Goal: Task Accomplishment & Management: Use online tool/utility

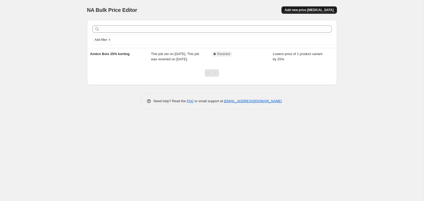
click at [314, 9] on span "Add new price [MEDICAL_DATA]" at bounding box center [309, 10] width 49 height 4
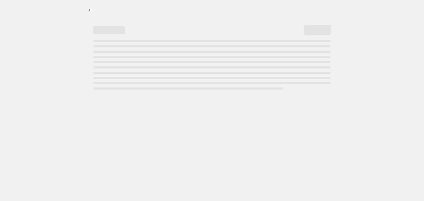
select select "percentage"
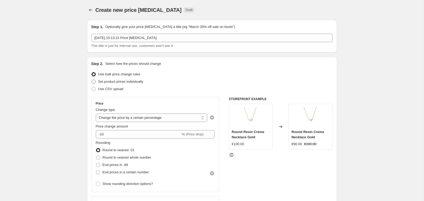
click at [126, 81] on span "Set product prices individually" at bounding box center [120, 81] width 45 height 4
click at [92, 80] on input "Set product prices individually" at bounding box center [92, 79] width 0 height 0
radio input "true"
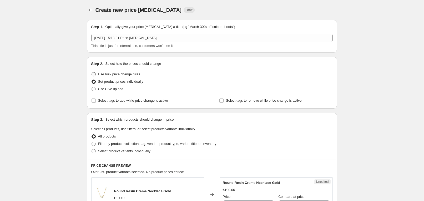
click at [113, 76] on span "Use bulk price change rules" at bounding box center [119, 74] width 42 height 4
click at [92, 72] on input "Use bulk price change rules" at bounding box center [92, 72] width 0 height 0
radio input "true"
select select "percentage"
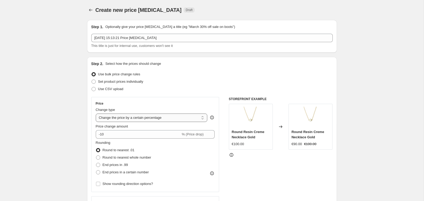
click at [115, 119] on select "Change the price to a certain amount Change the price by a certain amount Chang…" at bounding box center [152, 117] width 112 height 8
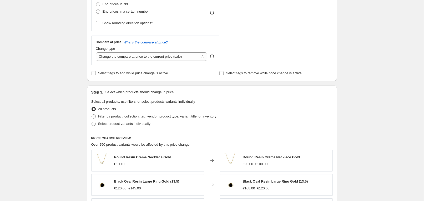
scroll to position [162, 0]
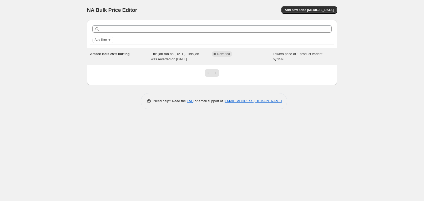
click at [116, 53] on span "Ambre Bois 25% korting" at bounding box center [109, 54] width 39 height 4
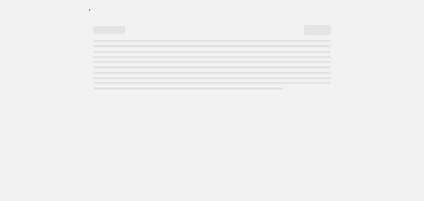
select select "percentage"
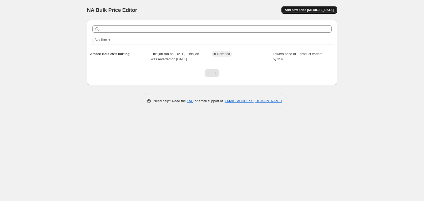
click at [314, 11] on span "Add new price [MEDICAL_DATA]" at bounding box center [309, 10] width 49 height 4
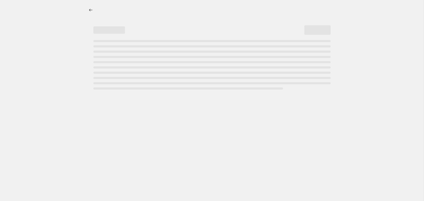
select select "percentage"
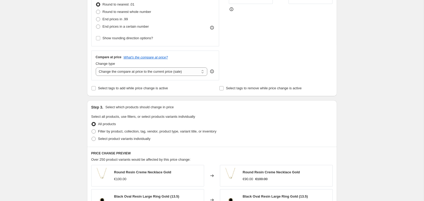
scroll to position [172, 0]
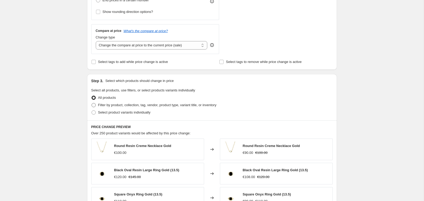
click at [104, 106] on span "Filter by product, collection, tag, vendor, product type, variant title, or inv…" at bounding box center [157, 105] width 118 height 4
click at [92, 103] on input "Filter by product, collection, tag, vendor, product type, variant title, or inv…" at bounding box center [92, 103] width 0 height 0
radio input "true"
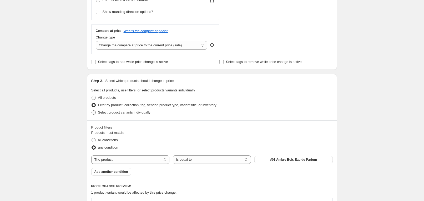
click at [105, 112] on span "Select product variants individually" at bounding box center [124, 112] width 52 height 4
click at [92, 110] on input "Select product variants individually" at bounding box center [92, 110] width 0 height 0
radio input "true"
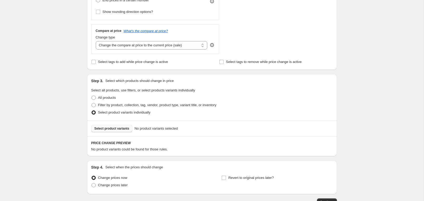
click at [111, 126] on span "Select product variants" at bounding box center [111, 128] width 35 height 4
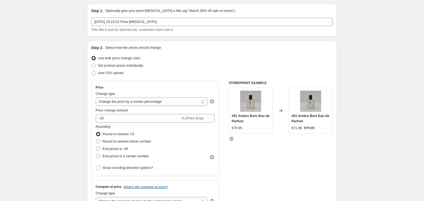
scroll to position [0, 0]
